Goal: Task Accomplishment & Management: Use online tool/utility

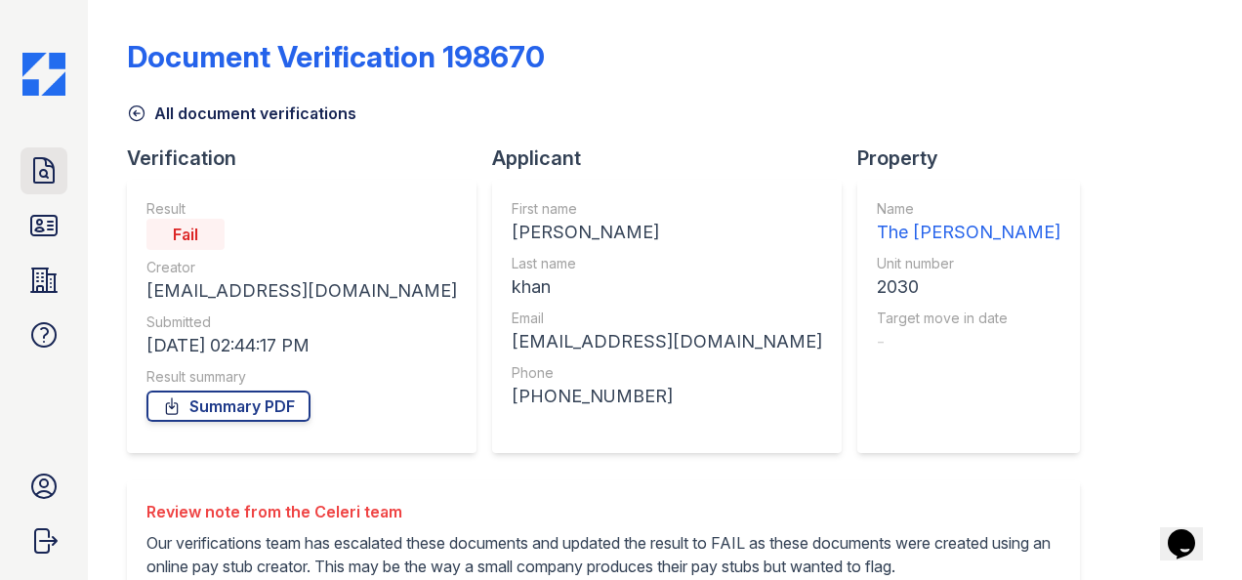
click at [29, 158] on icon at bounding box center [43, 170] width 31 height 31
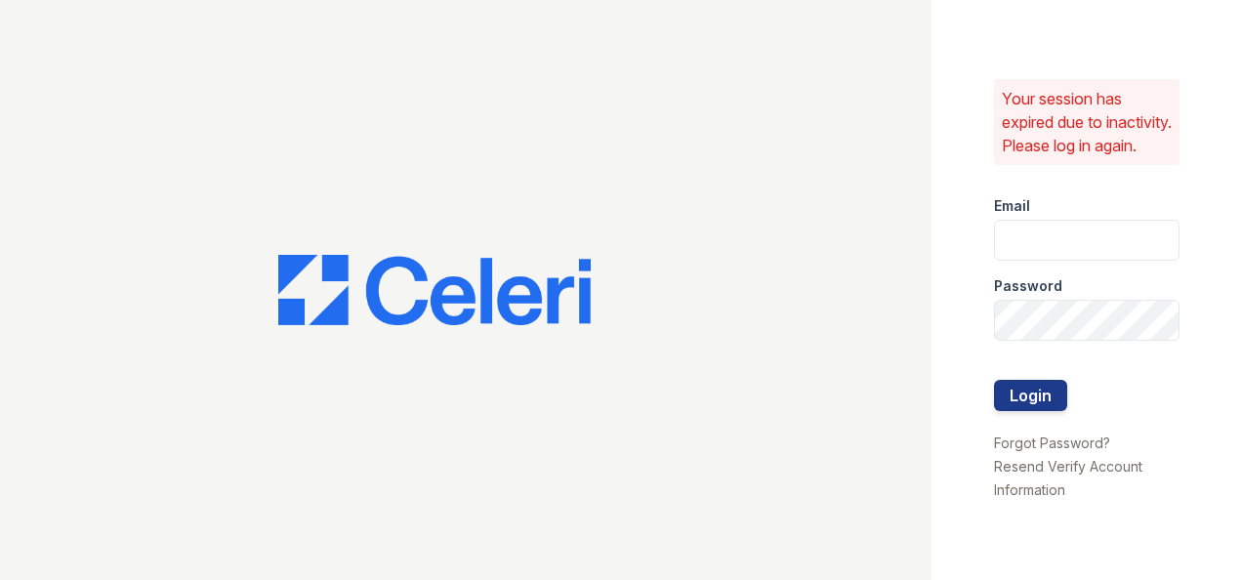
type input "[EMAIL_ADDRESS][DOMAIN_NAME]"
click at [1013, 402] on button "Login" at bounding box center [1030, 395] width 73 height 31
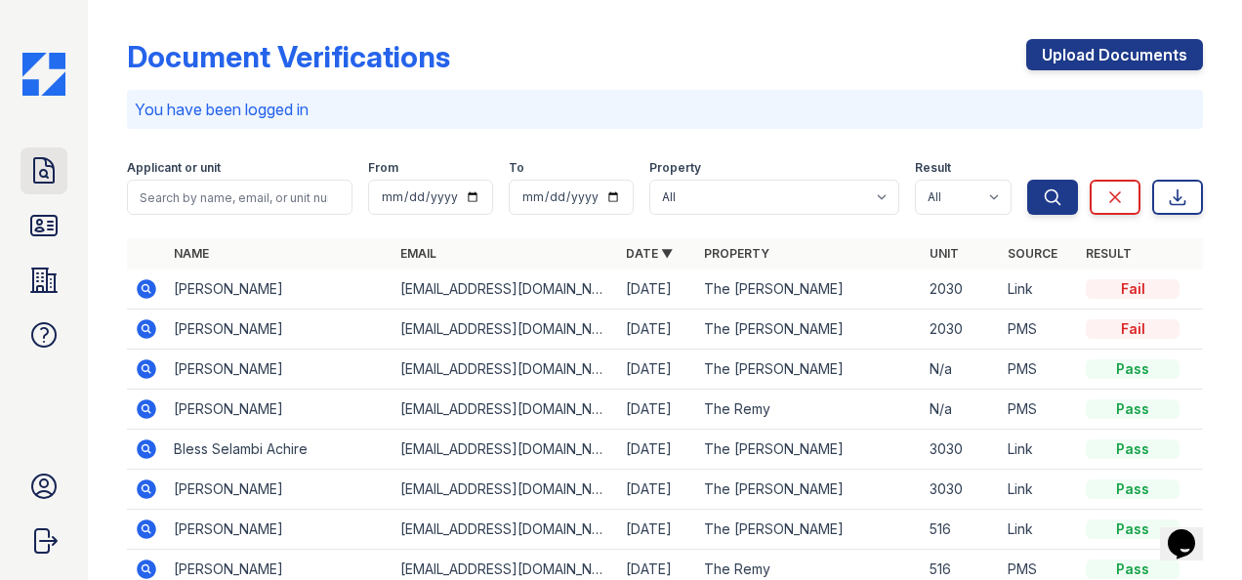
click at [35, 185] on icon at bounding box center [43, 170] width 31 height 31
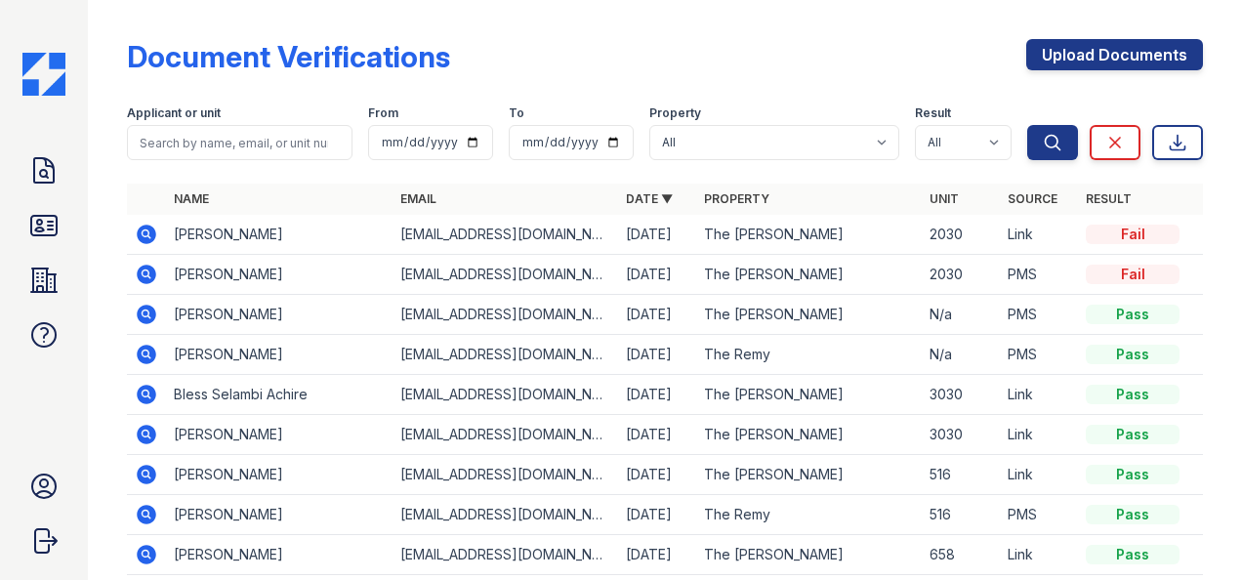
click at [140, 355] on icon at bounding box center [147, 355] width 20 height 20
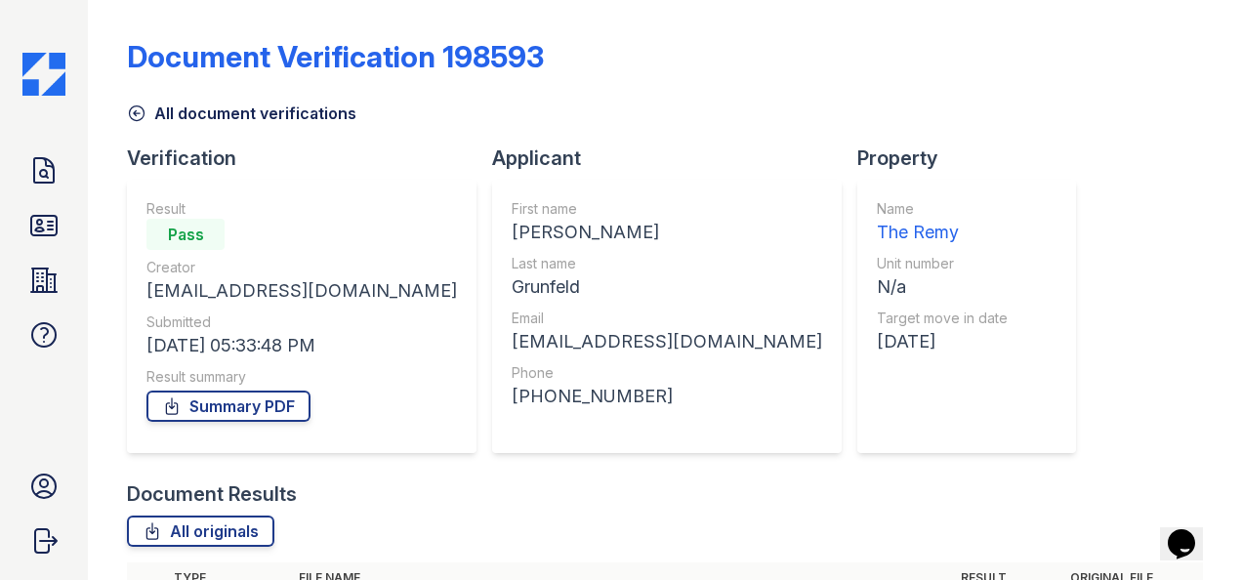
scroll to position [289, 0]
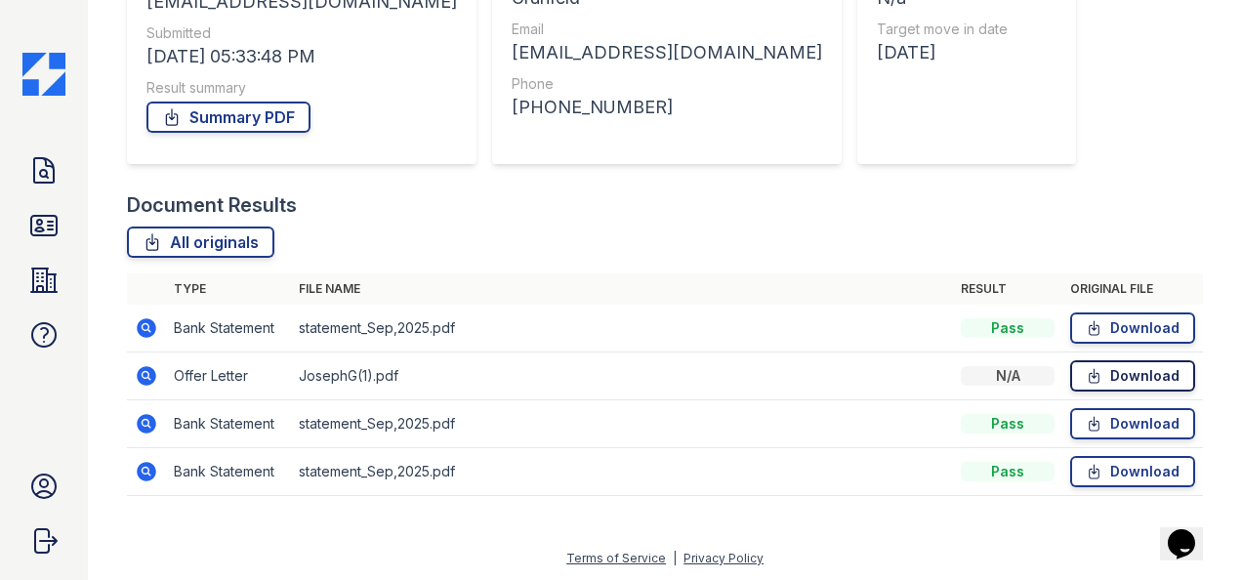
click at [1070, 369] on link "Download" at bounding box center [1132, 375] width 125 height 31
